Goal: Navigation & Orientation: Find specific page/section

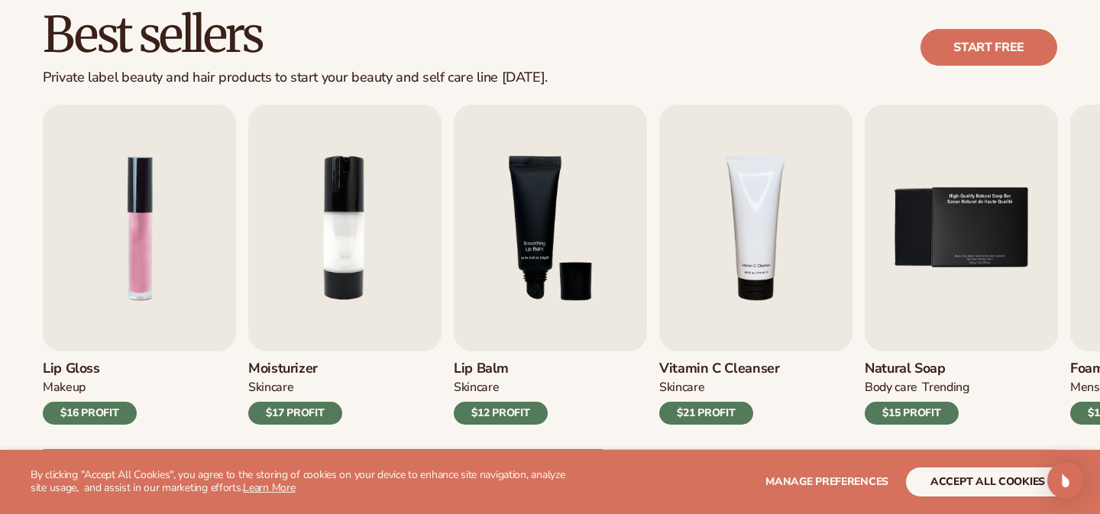
scroll to position [445, 0]
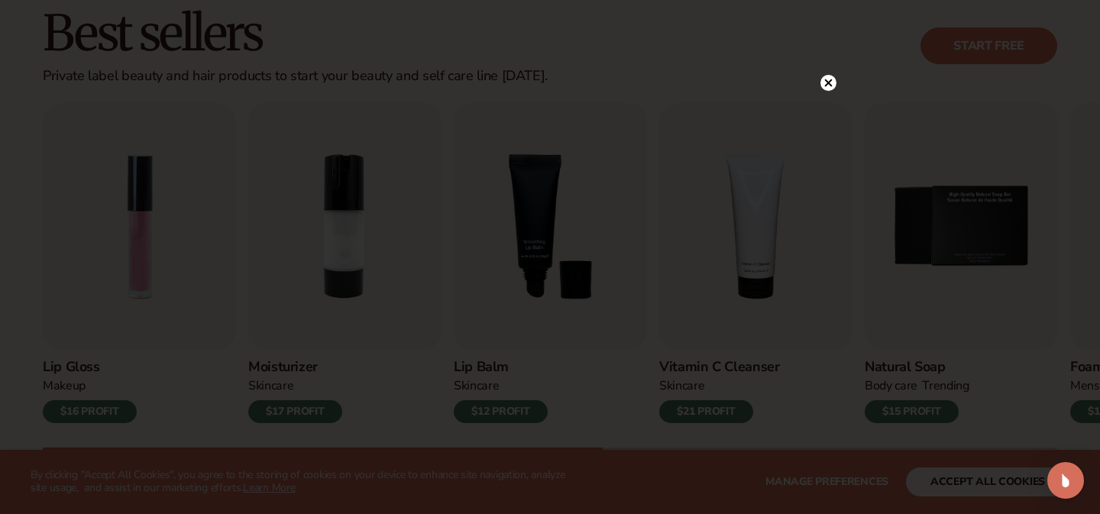
click at [828, 81] on circle at bounding box center [828, 83] width 16 height 16
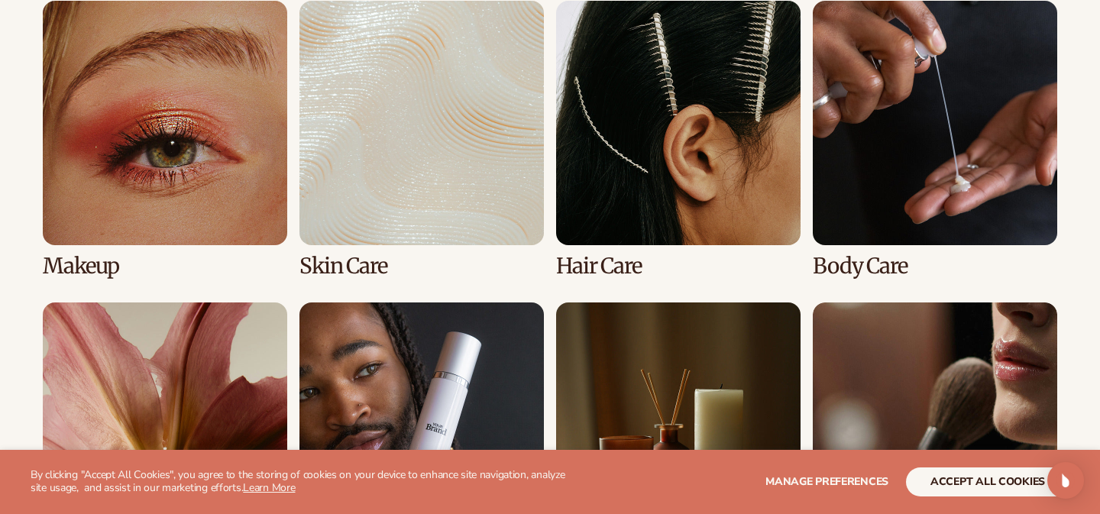
scroll to position [1179, 0]
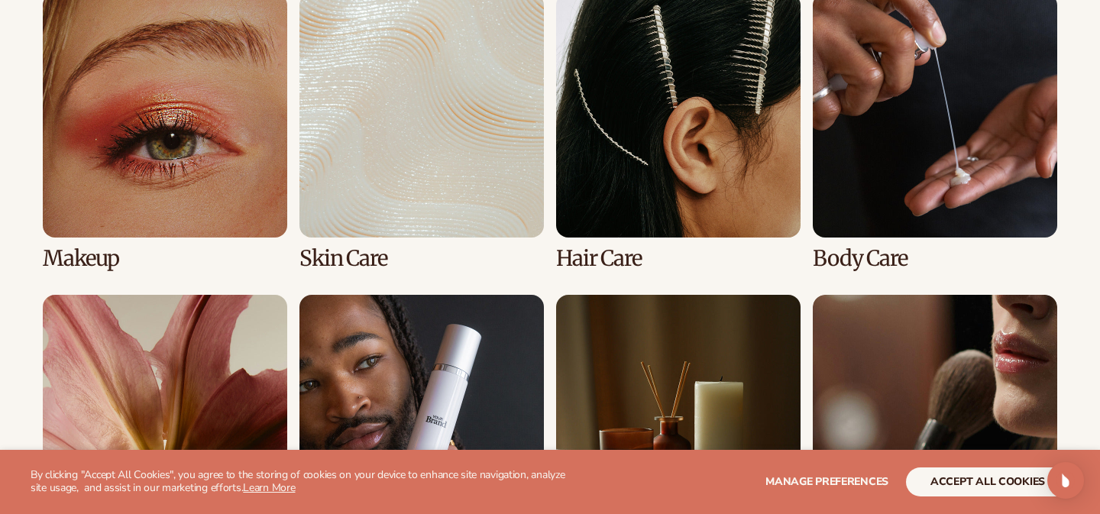
click at [682, 184] on link "3 / 8" at bounding box center [678, 131] width 244 height 277
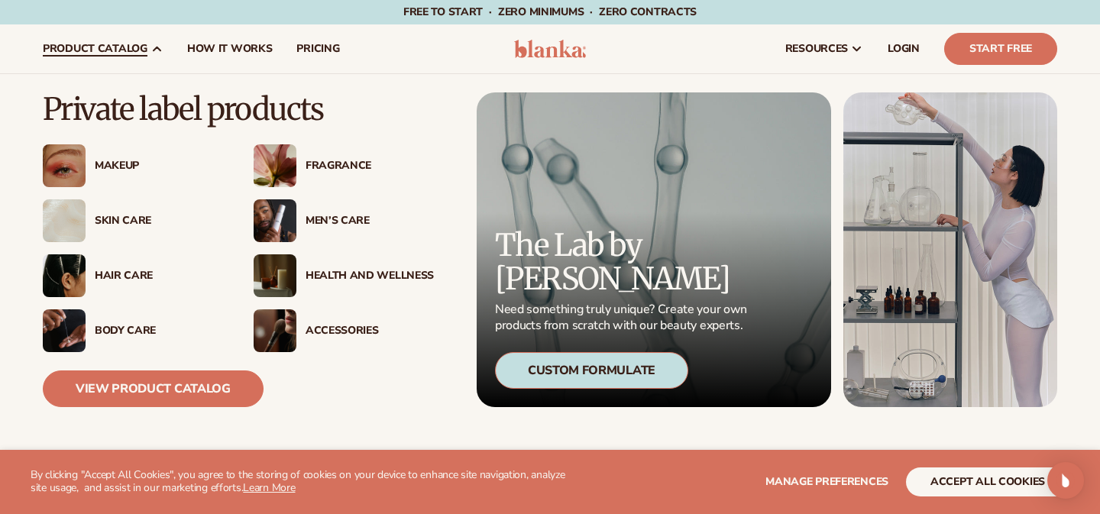
click at [99, 274] on div "Hair Care" at bounding box center [159, 276] width 128 height 13
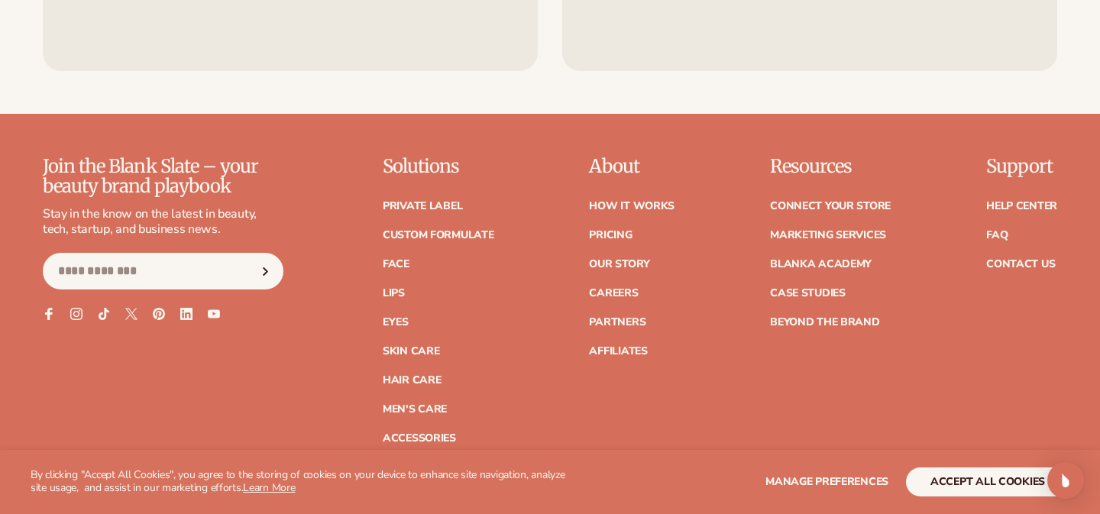
scroll to position [2635, 0]
